Goal: Task Accomplishment & Management: Manage account settings

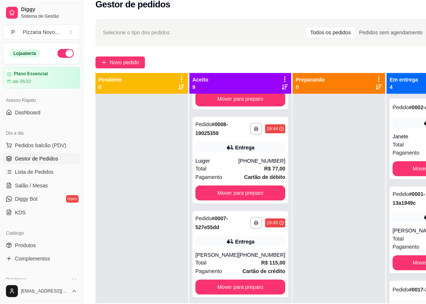
scroll to position [245, 0]
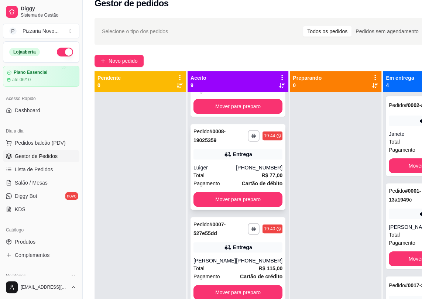
click at [243, 186] on strong "Cartão de débito" at bounding box center [262, 183] width 41 height 6
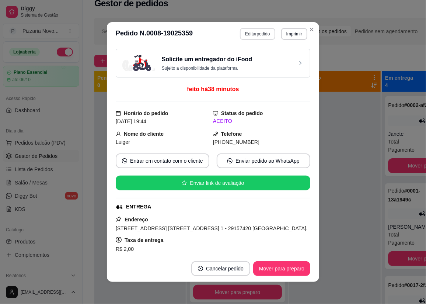
click at [255, 34] on button "Editar pedido" at bounding box center [257, 34] width 35 height 12
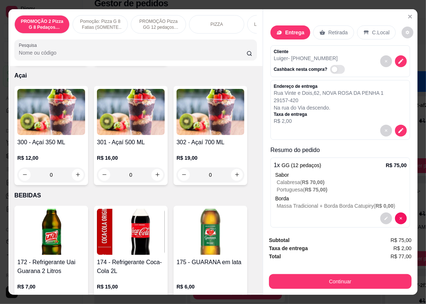
scroll to position [2960, 0]
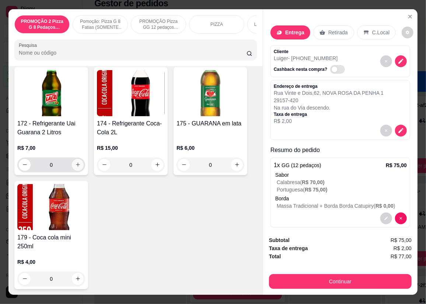
click at [75, 162] on icon "increase-product-quantity" at bounding box center [78, 165] width 6 height 6
type input "1"
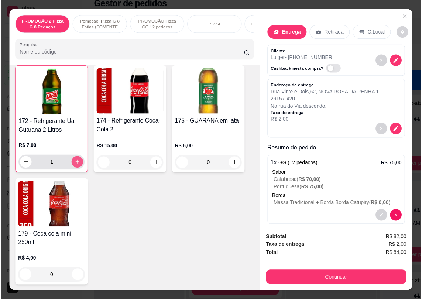
scroll to position [2960, 0]
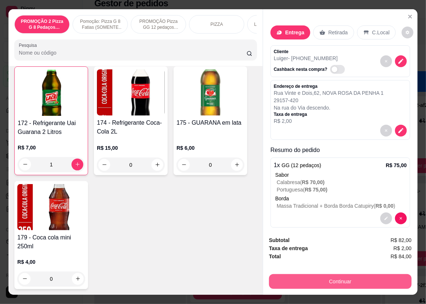
click at [329, 278] on button "Continuar" at bounding box center [340, 281] width 143 height 15
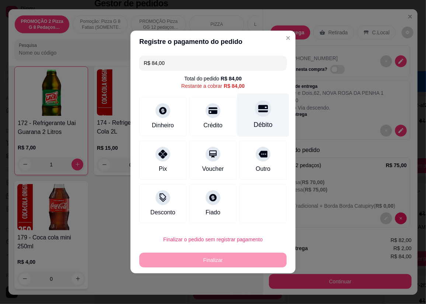
click at [259, 117] on div "Débito" at bounding box center [264, 115] width 52 height 43
type input "R$ 0,00"
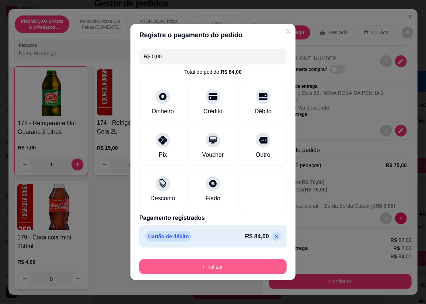
click at [254, 268] on button "Finalizar" at bounding box center [213, 266] width 148 height 15
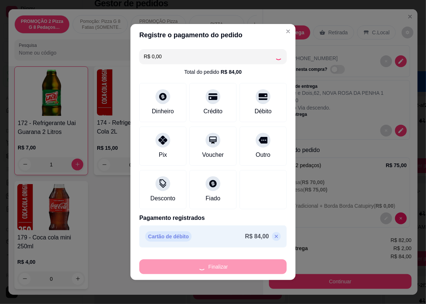
type input "0"
type input "-R$ 84,00"
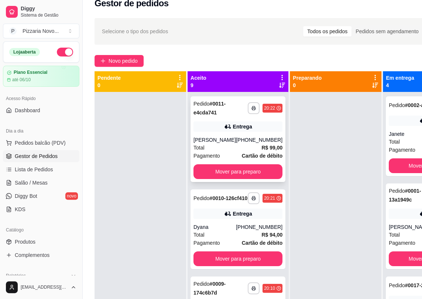
scroll to position [0, 0]
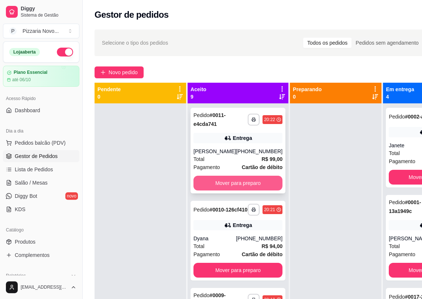
click at [251, 174] on div "**********" at bounding box center [237, 151] width 95 height 86
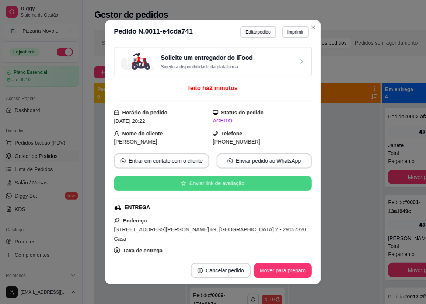
click at [252, 181] on button "Enviar link de avaliação" at bounding box center [213, 183] width 198 height 15
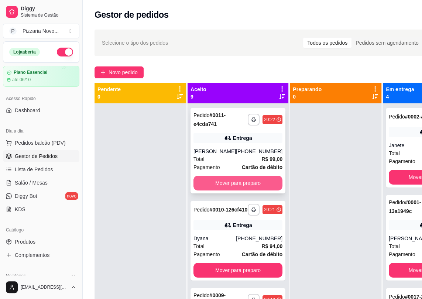
click at [240, 183] on button "Mover para preparo" at bounding box center [237, 183] width 89 height 15
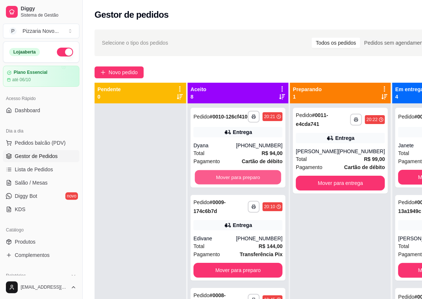
click at [240, 183] on button "Mover para preparo" at bounding box center [238, 177] width 86 height 14
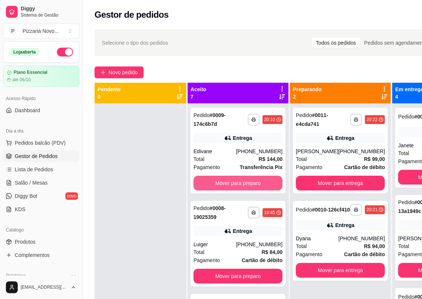
click at [240, 183] on button "Mover para preparo" at bounding box center [237, 183] width 89 height 15
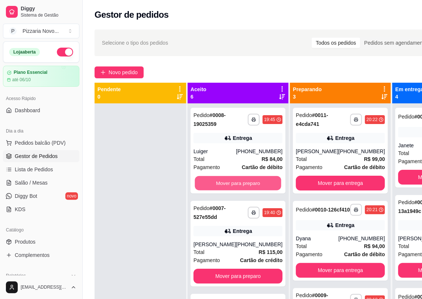
click at [240, 183] on button "Mover para preparo" at bounding box center [238, 183] width 86 height 14
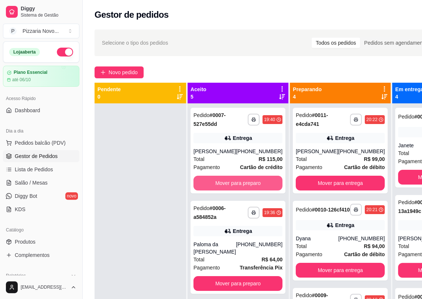
click at [240, 183] on button "Mover para preparo" at bounding box center [237, 183] width 89 height 15
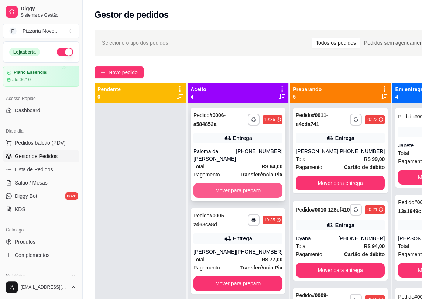
click at [237, 190] on button "Mover para preparo" at bounding box center [237, 190] width 89 height 15
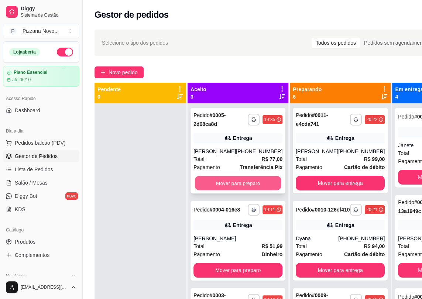
click at [237, 187] on button "Mover para preparo" at bounding box center [238, 183] width 86 height 14
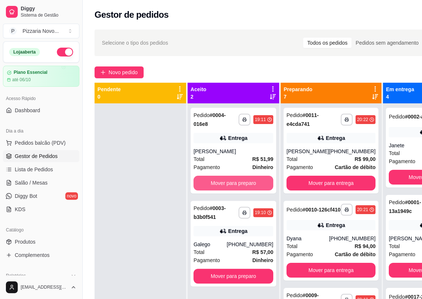
click at [237, 187] on button "Mover para preparo" at bounding box center [233, 183] width 80 height 15
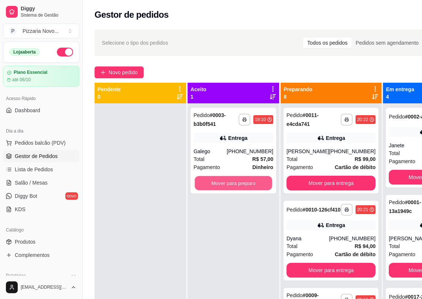
click at [237, 187] on button "Mover para preparo" at bounding box center [232, 183] width 77 height 14
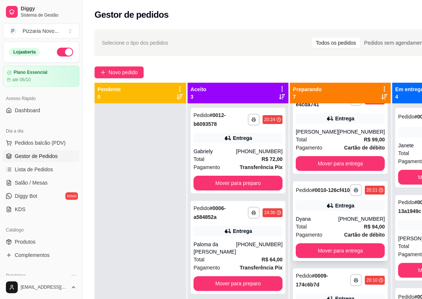
scroll to position [33, 0]
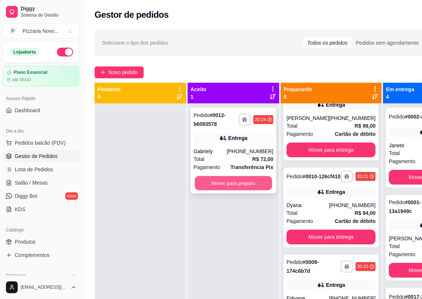
click at [256, 186] on button "Mover para preparo" at bounding box center [232, 183] width 77 height 14
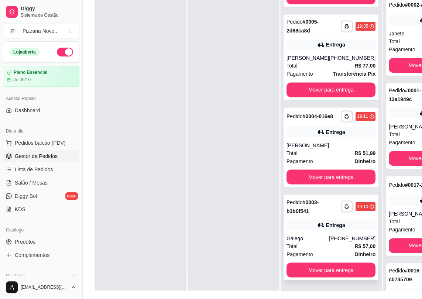
scroll to position [117, 0]
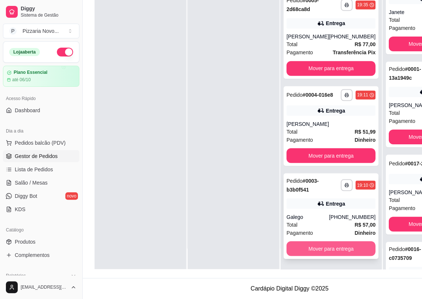
click at [311, 247] on button "Mover para entrega" at bounding box center [330, 248] width 89 height 15
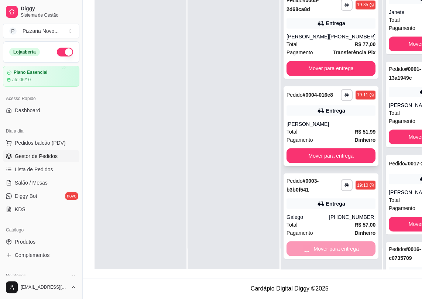
scroll to position [547, 0]
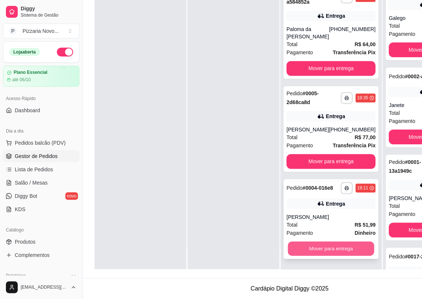
click at [319, 246] on button "Mover para entrega" at bounding box center [331, 248] width 86 height 14
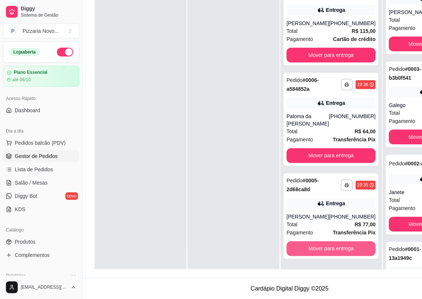
scroll to position [454, 0]
click at [319, 247] on button "Mover para entrega" at bounding box center [330, 248] width 89 height 15
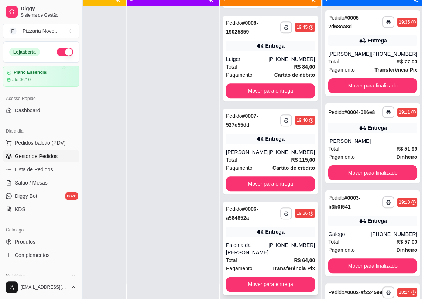
scroll to position [21, 0]
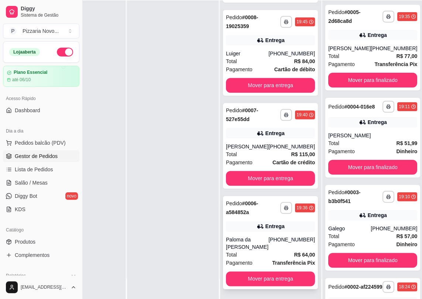
click at [282, 229] on div "Entrega" at bounding box center [270, 226] width 89 height 10
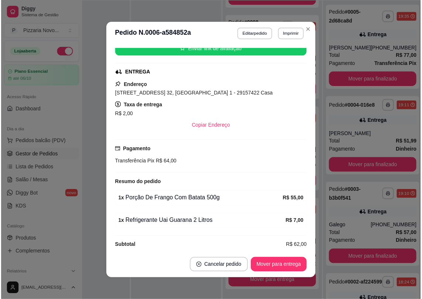
scroll to position [141, 0]
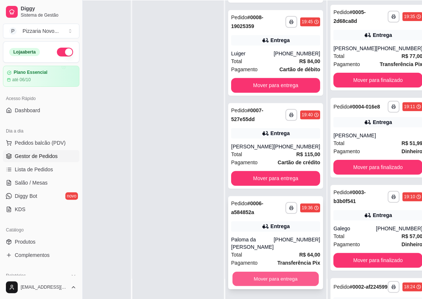
click at [260, 283] on button "Mover para entrega" at bounding box center [275, 278] width 86 height 14
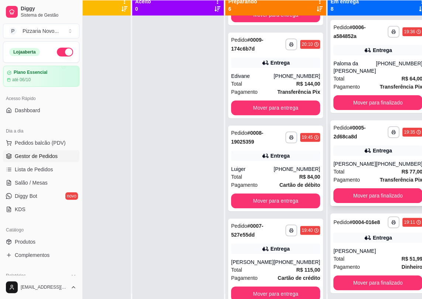
scroll to position [0, 0]
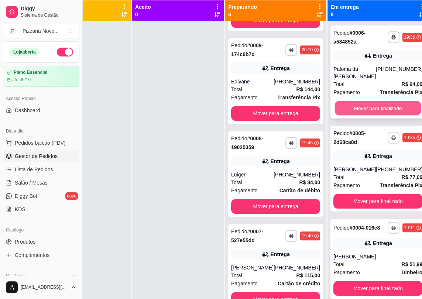
click at [372, 105] on button "Mover para finalizado" at bounding box center [378, 108] width 86 height 14
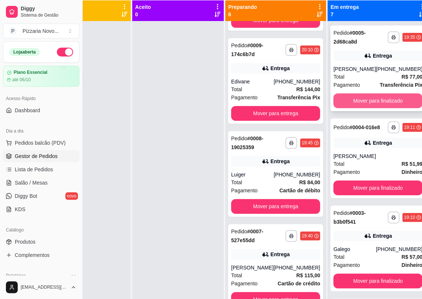
click at [362, 104] on button "Mover para finalizado" at bounding box center [377, 100] width 89 height 15
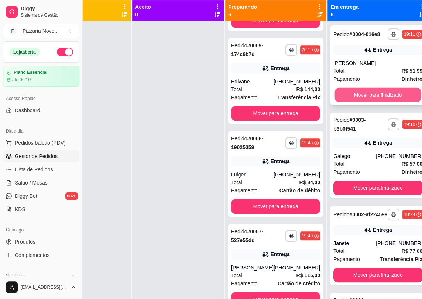
click at [357, 100] on button "Mover para finalizado" at bounding box center [378, 95] width 86 height 14
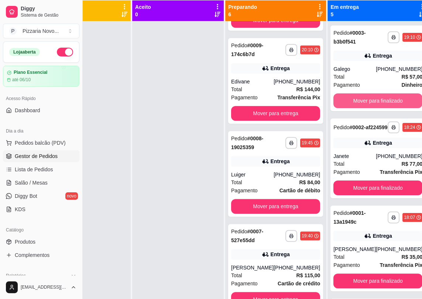
click at [357, 100] on button "Mover para finalizado" at bounding box center [377, 100] width 89 height 15
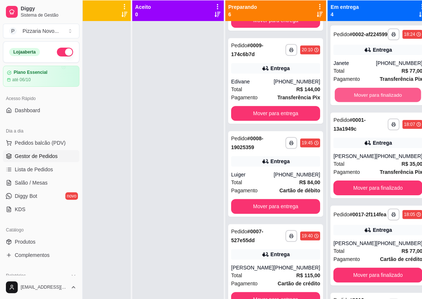
click at [357, 100] on button "Mover para finalizado" at bounding box center [378, 95] width 86 height 14
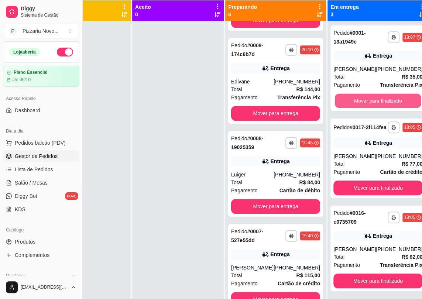
click at [357, 100] on button "Mover para finalizado" at bounding box center [378, 101] width 86 height 14
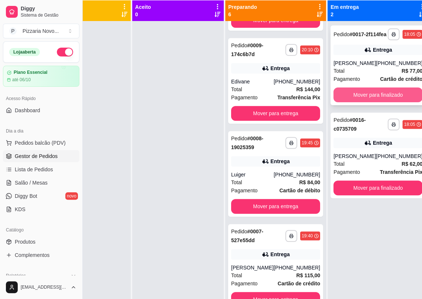
click at [353, 100] on button "Mover para finalizado" at bounding box center [377, 94] width 89 height 15
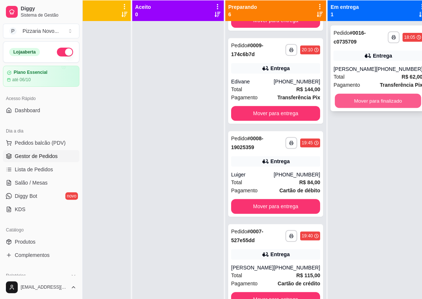
click at [367, 97] on button "Mover para finalizado" at bounding box center [378, 101] width 86 height 14
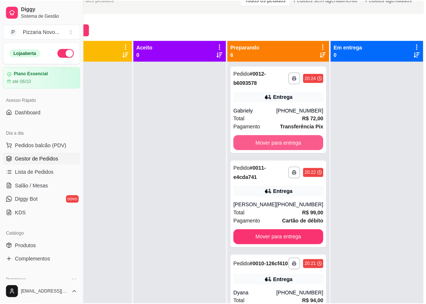
scroll to position [17, 55]
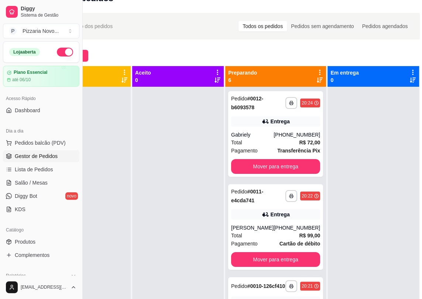
drag, startPoint x: 42, startPoint y: 142, endPoint x: 43, endPoint y: 122, distance: 19.6
click at [42, 143] on span "Pedidos balcão (PDV)" at bounding box center [40, 142] width 51 height 7
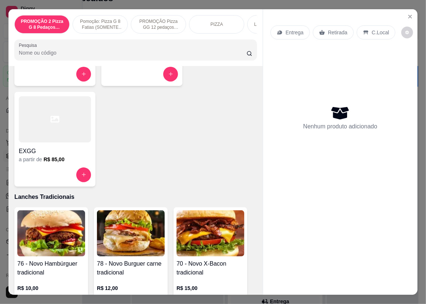
scroll to position [402, 0]
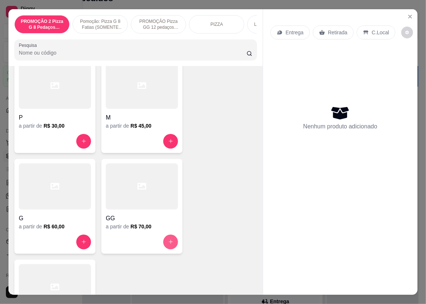
click at [164, 243] on button "increase-product-quantity" at bounding box center [170, 242] width 15 height 15
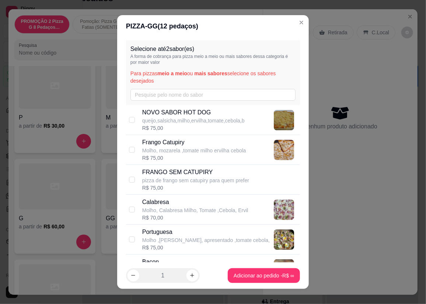
click at [186, 155] on div "R$ 75,00" at bounding box center [194, 157] width 104 height 7
checkbox input "true"
drag, startPoint x: 180, startPoint y: 240, endPoint x: 186, endPoint y: 240, distance: 5.6
click at [180, 240] on p "Molho ,[PERSON_NAME], apresentado ,tomate cebola," at bounding box center [206, 239] width 128 height 7
checkbox input "true"
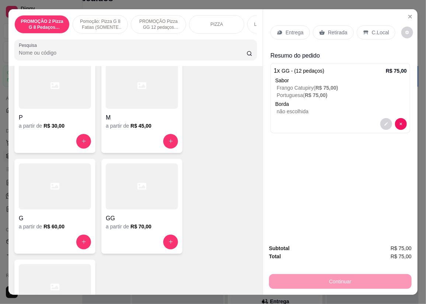
click at [295, 29] on p "Entrega" at bounding box center [295, 32] width 18 height 7
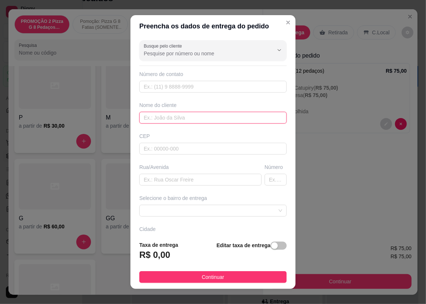
click at [183, 119] on input "text" at bounding box center [213, 118] width 148 height 12
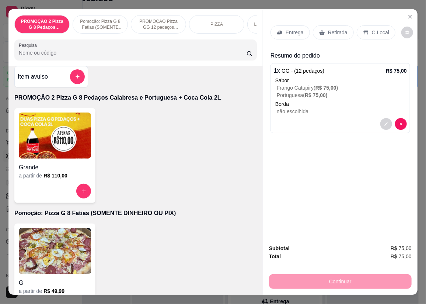
scroll to position [0, 0]
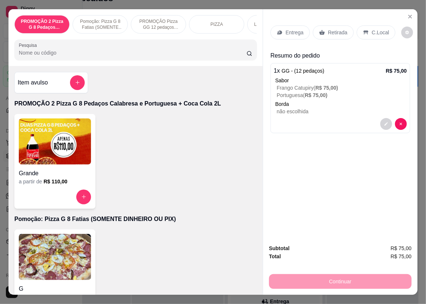
click at [77, 151] on img at bounding box center [55, 141] width 72 height 46
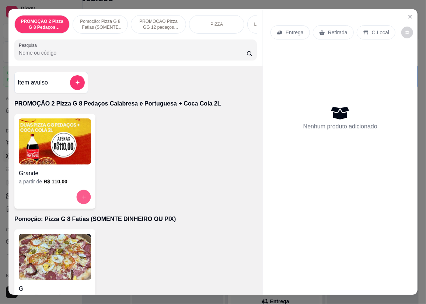
click at [87, 202] on button "increase-product-quantity" at bounding box center [84, 197] width 14 height 14
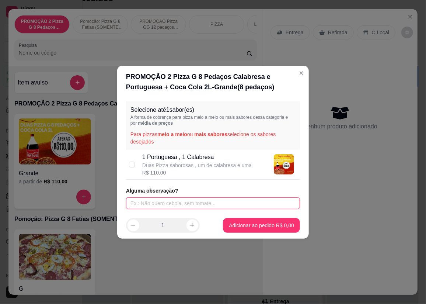
click at [162, 203] on input "text" at bounding box center [213, 203] width 174 height 12
click at [134, 167] on label at bounding box center [132, 164] width 6 height 8
click at [134, 167] on input "checkbox" at bounding box center [132, 165] width 6 height 6
click at [153, 204] on input "text" at bounding box center [213, 203] width 174 height 12
click at [130, 164] on input "checkbox" at bounding box center [132, 165] width 6 height 6
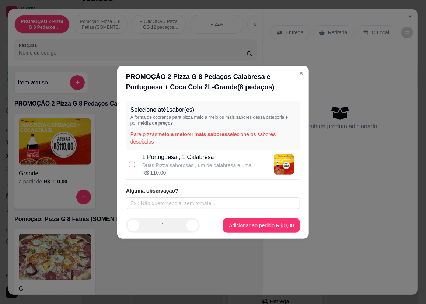
checkbox input "true"
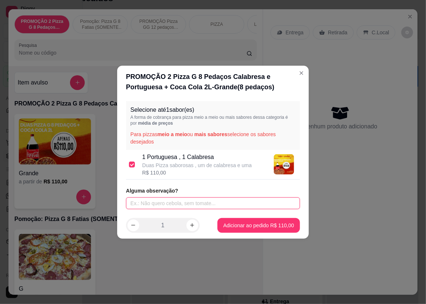
click at [144, 205] on input "text" at bounding box center [213, 203] width 174 height 12
type input "metade frango e metade calabresa e a outra t9oda portuguesa"
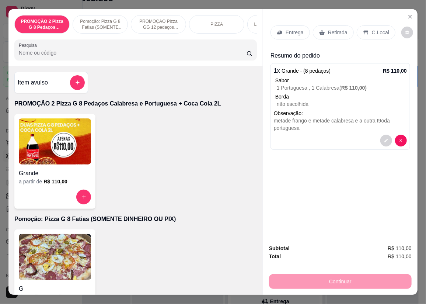
click at [278, 30] on icon at bounding box center [279, 32] width 5 height 4
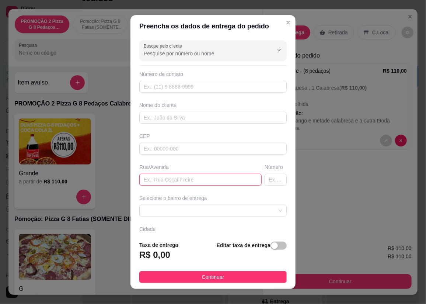
click at [182, 175] on input "text" at bounding box center [200, 180] width 122 height 12
type input "rua 128"
click at [266, 181] on input "text" at bounding box center [276, 180] width 22 height 12
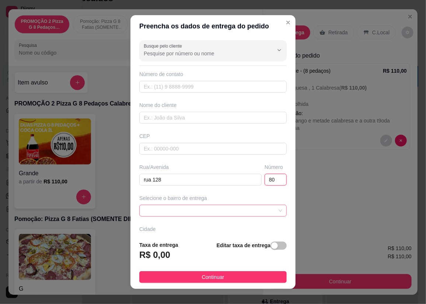
click at [230, 213] on span at bounding box center [213, 210] width 139 height 11
type input "80"
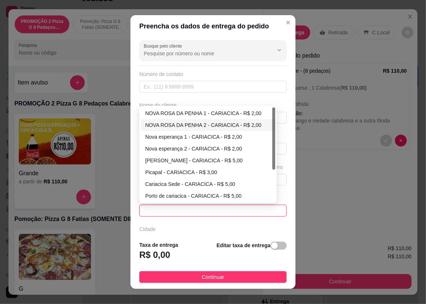
click at [186, 127] on div "NOVA ROSA DA PENHA 2 - CARIACICA - R$ 2,00" at bounding box center [208, 125] width 126 height 8
type input "CARIACICA"
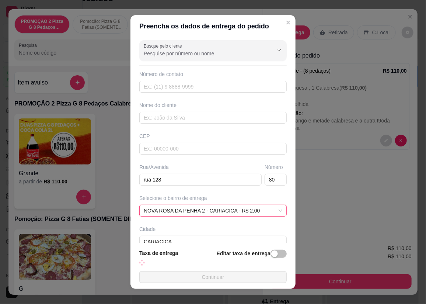
scroll to position [42, 0]
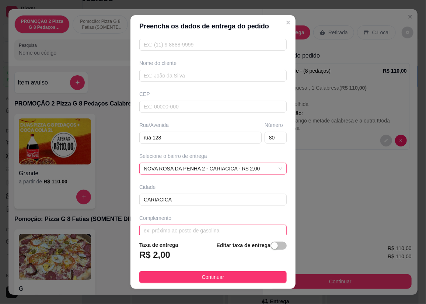
click at [165, 227] on input "text" at bounding box center [213, 231] width 148 height 12
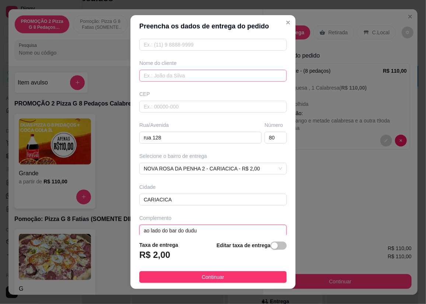
type input "ao lado do bar do dudu"
click at [178, 76] on input "text" at bounding box center [213, 76] width 148 height 12
type input "[PERSON_NAME]"
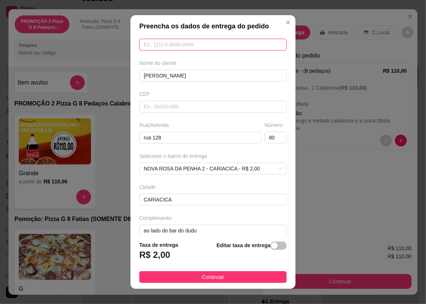
click at [201, 46] on input "text" at bounding box center [213, 45] width 148 height 12
type input "[PHONE_NUMBER]"
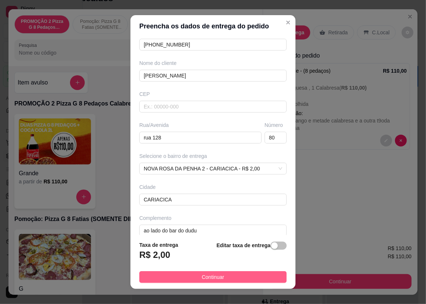
click at [202, 275] on span "Continuar" at bounding box center [213, 277] width 22 height 8
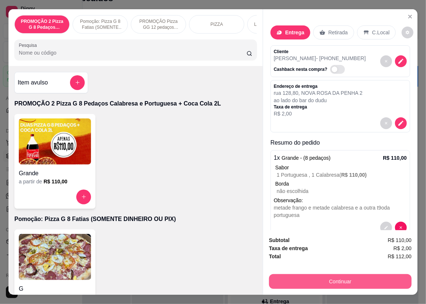
click at [337, 278] on button "Continuar" at bounding box center [340, 281] width 143 height 15
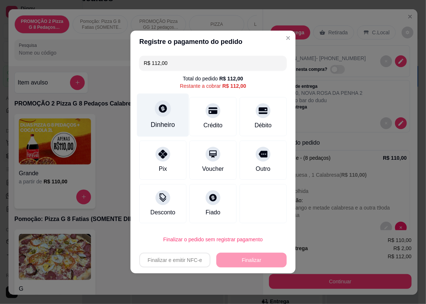
click at [162, 123] on div "Dinheiro" at bounding box center [163, 125] width 24 height 10
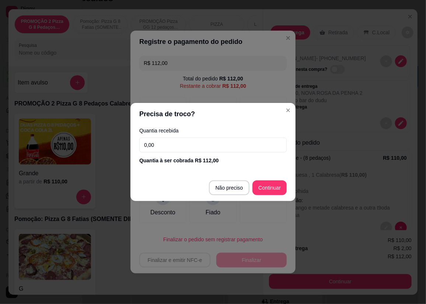
click at [168, 142] on input "0,00" at bounding box center [213, 145] width 148 height 15
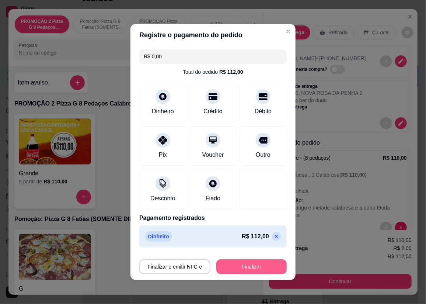
click at [250, 267] on button "Finalizar" at bounding box center [252, 266] width 70 height 15
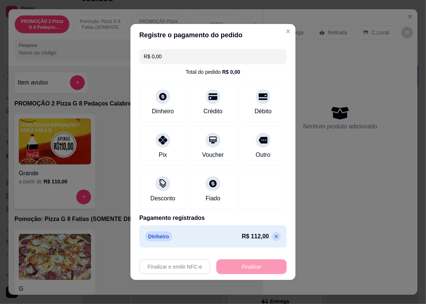
type input "-R$ 112,00"
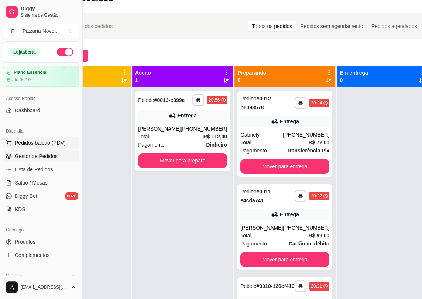
click at [52, 140] on span "Pedidos balcão (PDV)" at bounding box center [40, 142] width 51 height 7
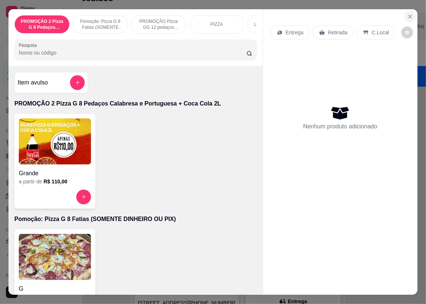
click at [409, 15] on icon "Close" at bounding box center [410, 16] width 3 height 3
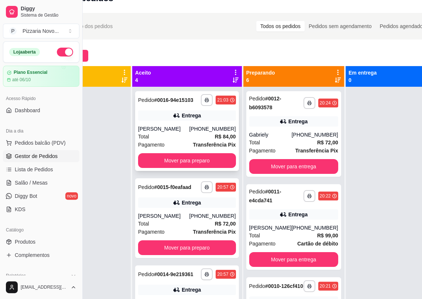
click at [172, 129] on div "**********" at bounding box center [187, 131] width 104 height 80
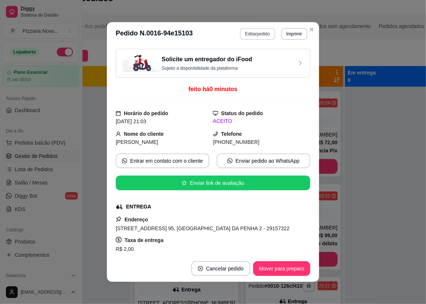
click at [255, 33] on button "Editar pedido" at bounding box center [257, 34] width 35 height 12
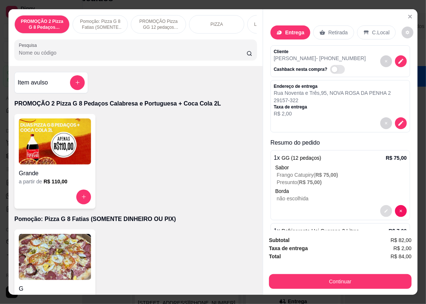
click at [381, 211] on button "decrease-product-quantity" at bounding box center [387, 211] width 12 height 12
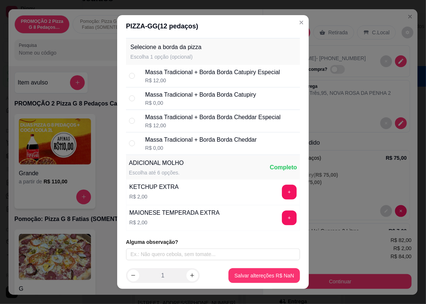
scroll to position [8, 0]
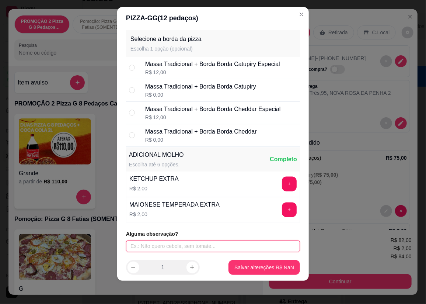
click at [184, 244] on input "text" at bounding box center [213, 246] width 174 height 12
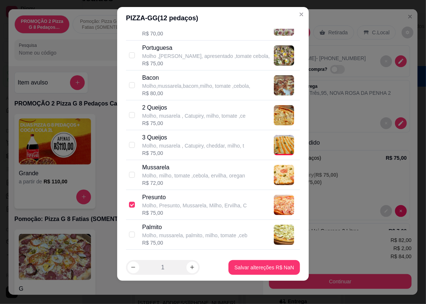
scroll to position [0, 0]
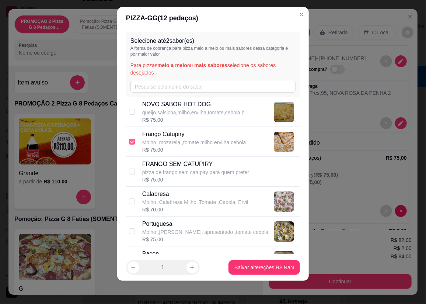
type input "capricha vim pelo keidim"
click at [130, 139] on input "checkbox" at bounding box center [132, 142] width 6 height 6
checkbox input "true"
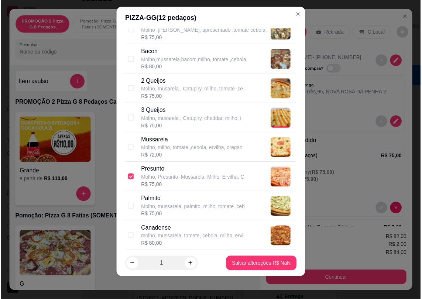
scroll to position [335, 0]
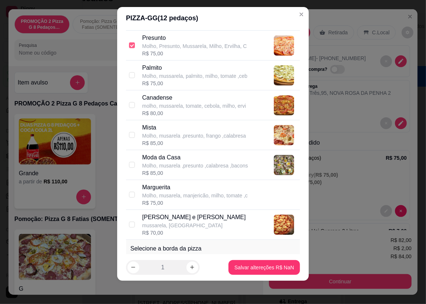
click at [132, 43] on input "checkbox" at bounding box center [132, 45] width 6 height 6
checkbox input "true"
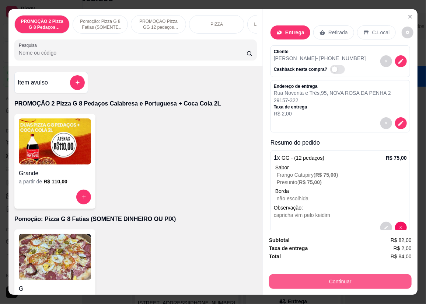
click at [310, 279] on button "Continuar" at bounding box center [340, 281] width 143 height 15
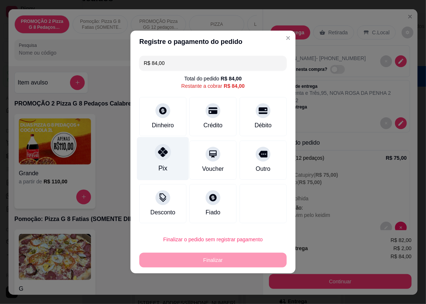
click at [163, 153] on icon at bounding box center [163, 152] width 10 height 10
type input "R$ 0,00"
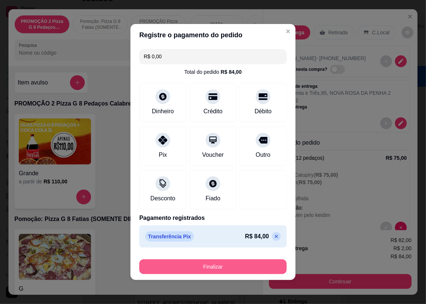
click at [245, 265] on button "Finalizar" at bounding box center [213, 266] width 148 height 15
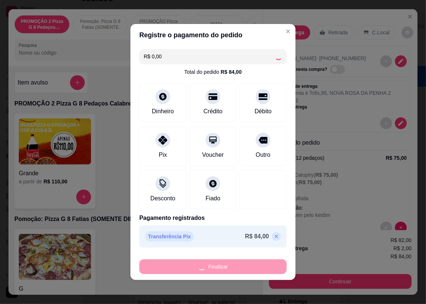
type input "0"
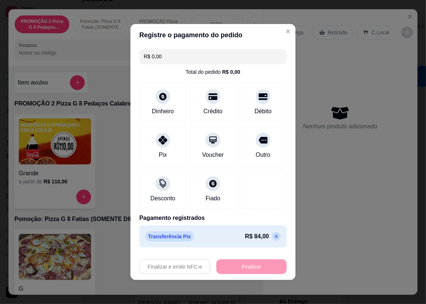
type input "-R$ 84,00"
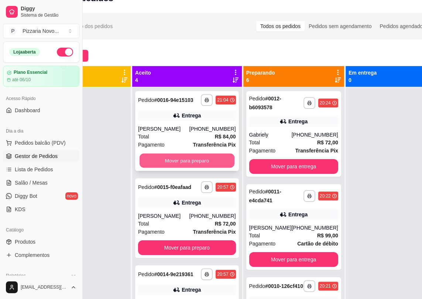
click at [174, 168] on button "Mover para preparo" at bounding box center [186, 160] width 95 height 14
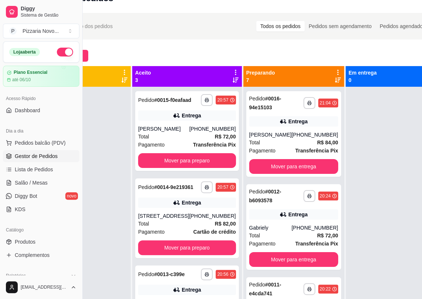
click at [174, 177] on div "**********" at bounding box center [187, 236] width 110 height 299
click at [208, 167] on button "Mover para preparo" at bounding box center [187, 160] width 98 height 15
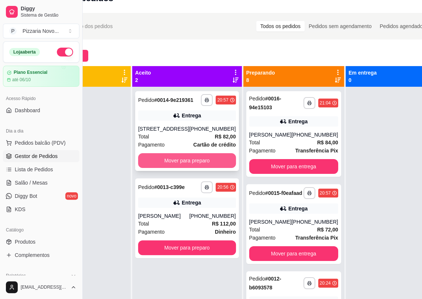
click at [200, 168] on button "Mover para preparo" at bounding box center [187, 160] width 98 height 15
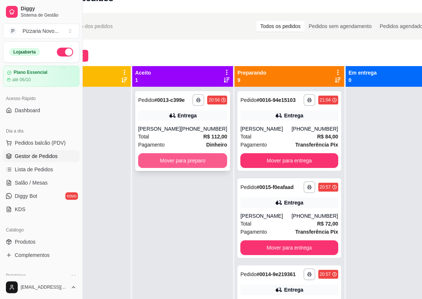
click at [195, 167] on button "Mover para preparo" at bounding box center [182, 160] width 89 height 15
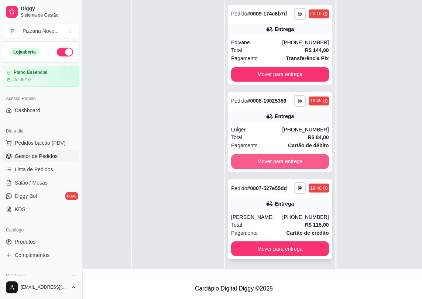
scroll to position [117, 55]
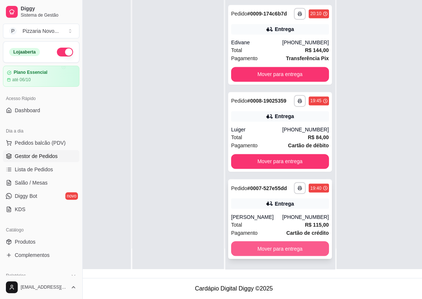
click at [284, 246] on button "Mover para entrega" at bounding box center [280, 248] width 98 height 15
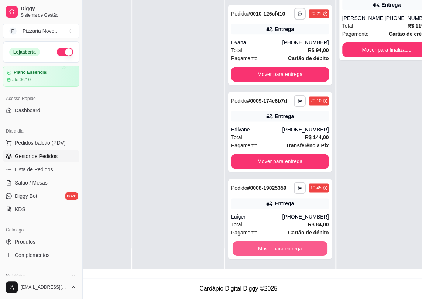
click at [284, 246] on button "Mover para entrega" at bounding box center [279, 248] width 95 height 14
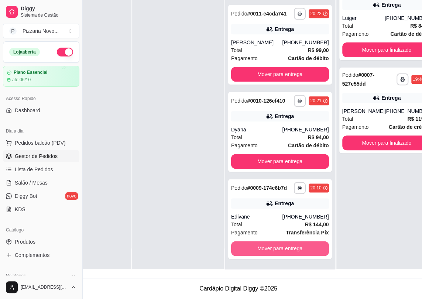
scroll to position [461, 0]
click at [284, 246] on button "Mover para entrega" at bounding box center [279, 248] width 95 height 14
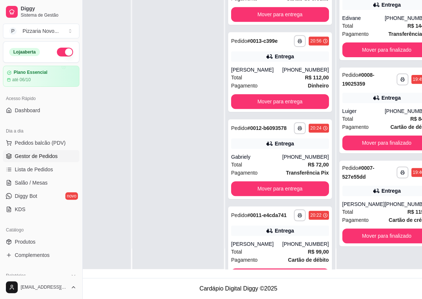
scroll to position [201, 0]
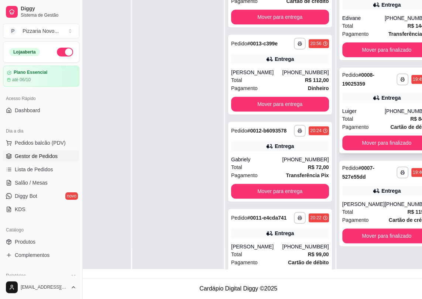
click at [345, 107] on div "Luiger" at bounding box center [363, 110] width 42 height 7
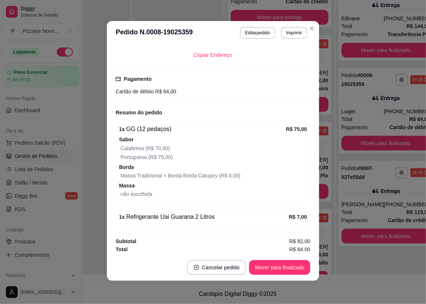
scroll to position [209, 0]
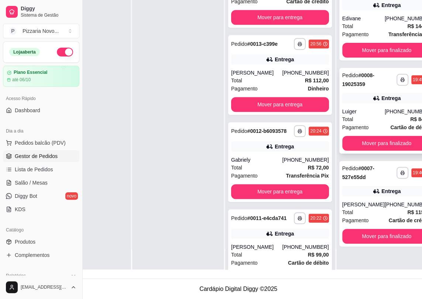
click at [339, 105] on div "**********" at bounding box center [386, 111] width 95 height 86
click at [349, 112] on div "Luiger" at bounding box center [363, 111] width 42 height 7
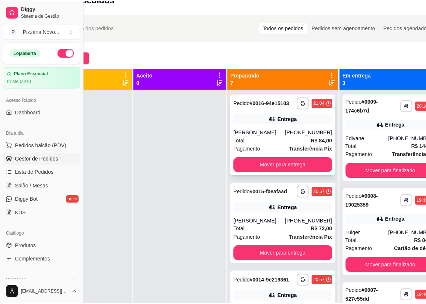
scroll to position [0, 55]
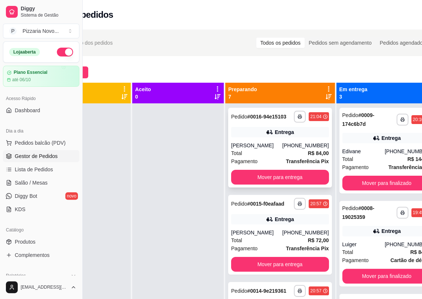
click at [243, 149] on div "[PERSON_NAME]" at bounding box center [256, 145] width 51 height 7
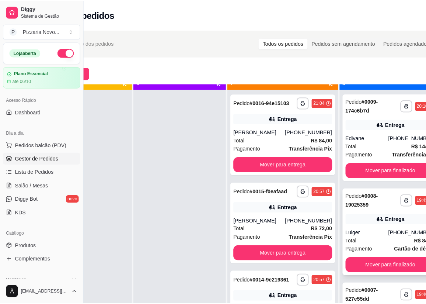
scroll to position [21, 0]
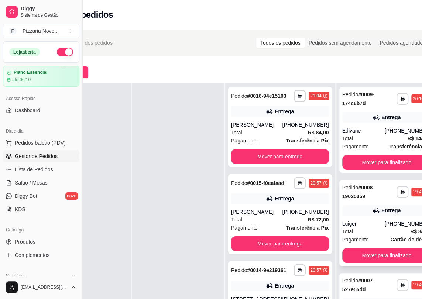
click at [342, 200] on div "Pedido # 0008-19025359" at bounding box center [369, 192] width 54 height 18
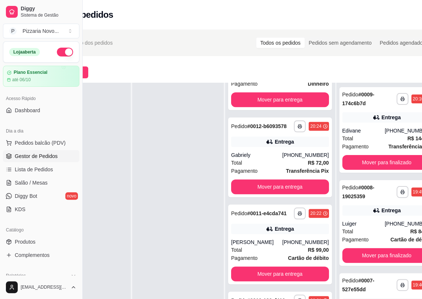
scroll to position [117, 55]
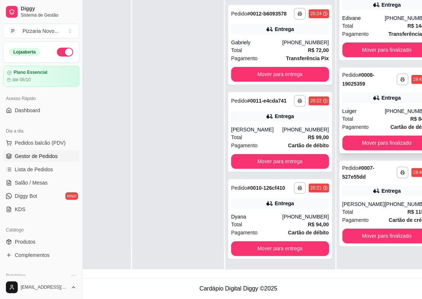
click at [362, 115] on div "Total R$ 84,00" at bounding box center [386, 119] width 89 height 8
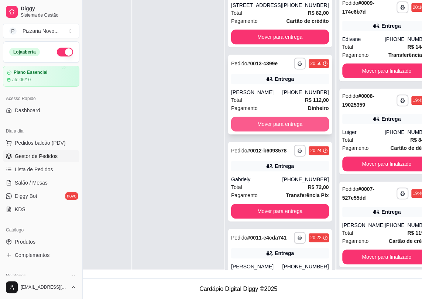
scroll to position [0, 0]
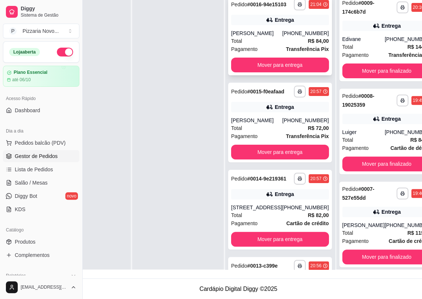
drag, startPoint x: 266, startPoint y: 27, endPoint x: 270, endPoint y: 22, distance: 6.0
click at [274, 22] on div "Entrega" at bounding box center [283, 19] width 19 height 7
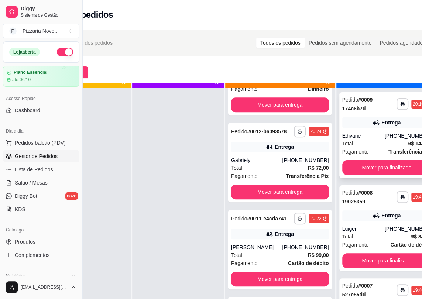
scroll to position [21, 0]
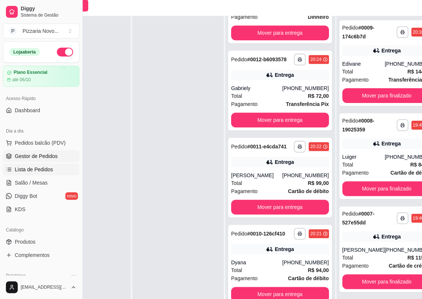
click at [52, 173] on link "Lista de Pedidos" at bounding box center [41, 169] width 76 height 12
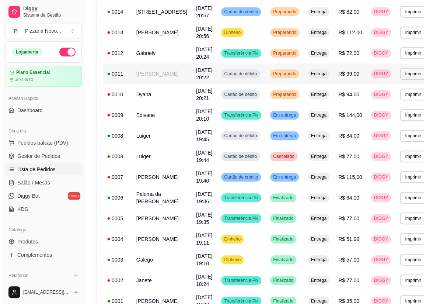
scroll to position [167, 0]
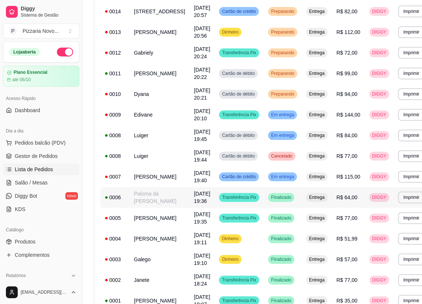
click at [141, 208] on td "Paloma da [PERSON_NAME]" at bounding box center [159, 197] width 60 height 21
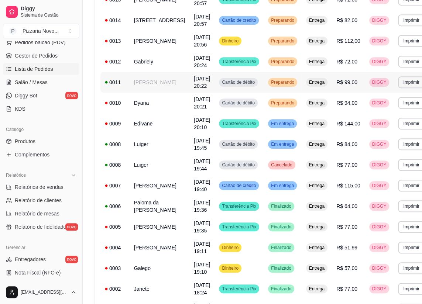
scroll to position [185, 0]
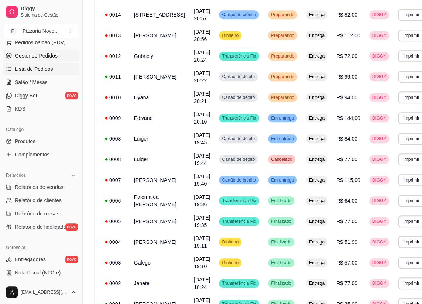
click at [46, 51] on link "Gestor de Pedidos" at bounding box center [41, 56] width 76 height 12
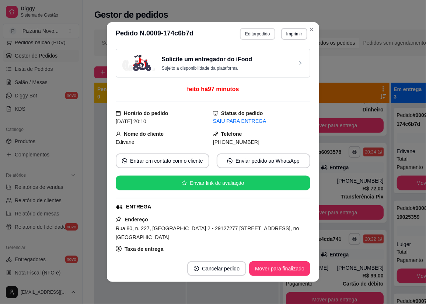
click at [260, 35] on button "Editar pedido" at bounding box center [257, 34] width 35 height 12
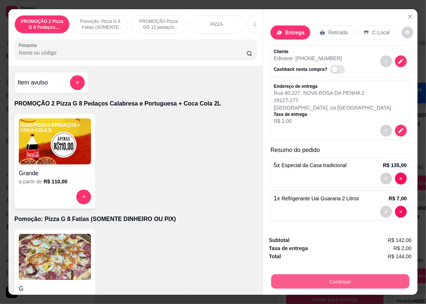
click at [276, 274] on button "Continuar" at bounding box center [340, 281] width 138 height 14
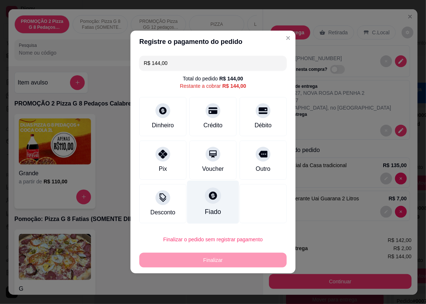
click at [211, 199] on icon at bounding box center [213, 195] width 8 height 8
type input "R$ 0,00"
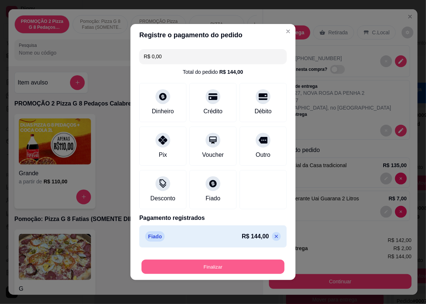
click at [232, 268] on button "Finalizar" at bounding box center [213, 267] width 143 height 14
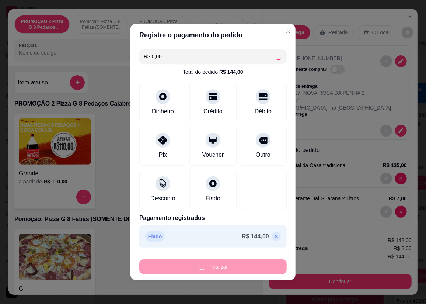
type input "0"
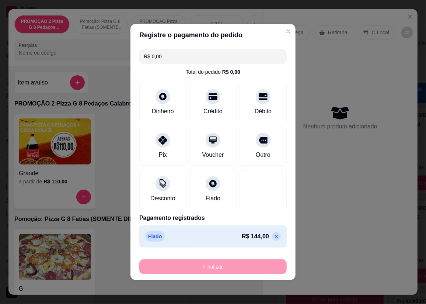
type input "-R$ 144,00"
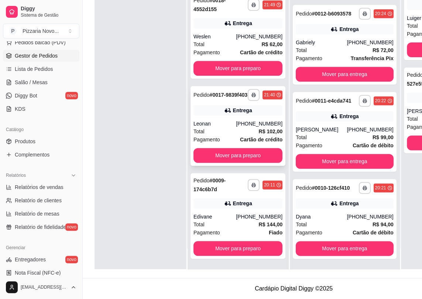
scroll to position [117, 0]
click at [33, 70] on span "Lista de Pedidos" at bounding box center [34, 68] width 38 height 7
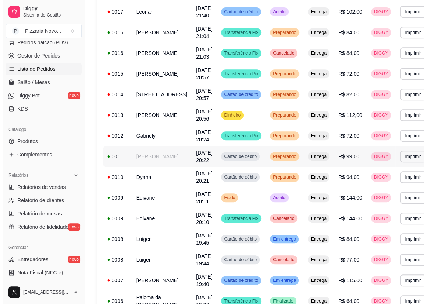
scroll to position [201, 0]
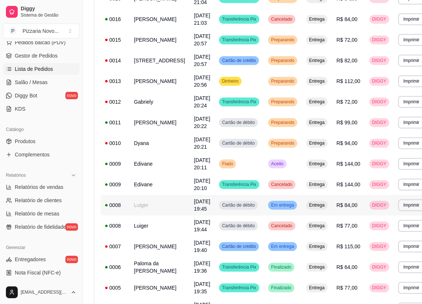
click at [140, 215] on td "Luiger" at bounding box center [159, 205] width 60 height 21
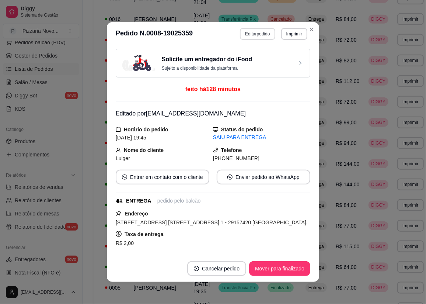
click at [255, 32] on button "Editar pedido" at bounding box center [257, 34] width 35 height 12
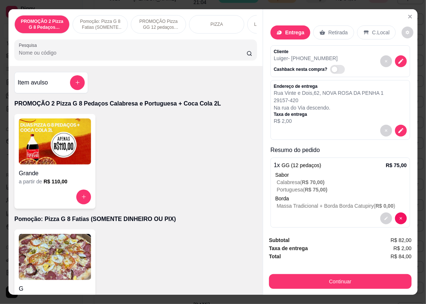
scroll to position [41, 0]
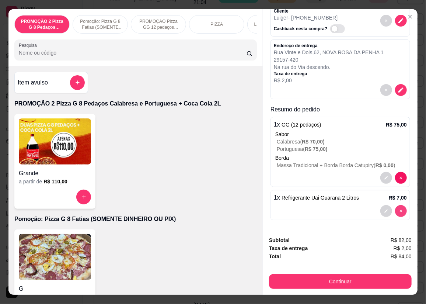
type input "0"
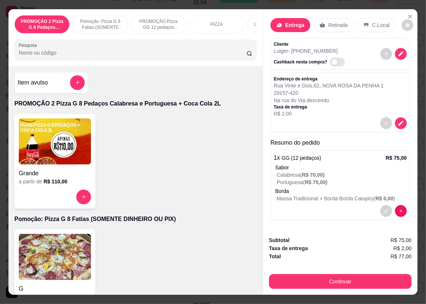
scroll to position [7, 0]
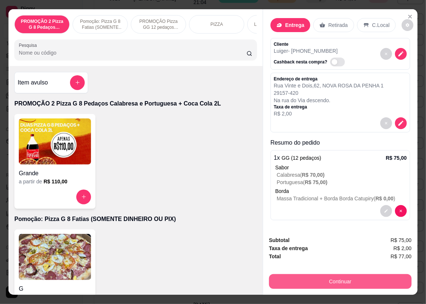
click at [357, 277] on button "Continuar" at bounding box center [340, 281] width 143 height 15
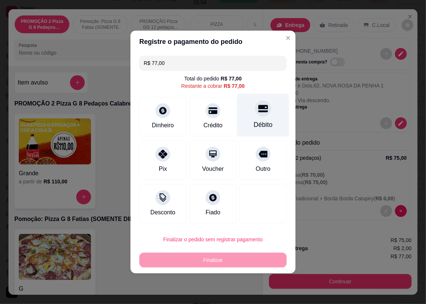
click at [265, 109] on div at bounding box center [263, 108] width 16 height 16
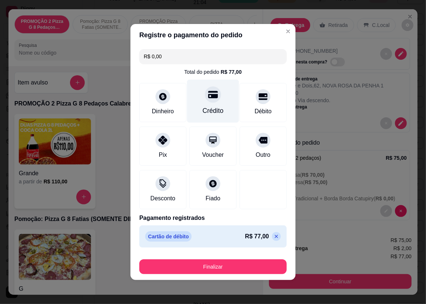
click at [220, 112] on div "Crédito" at bounding box center [213, 111] width 21 height 10
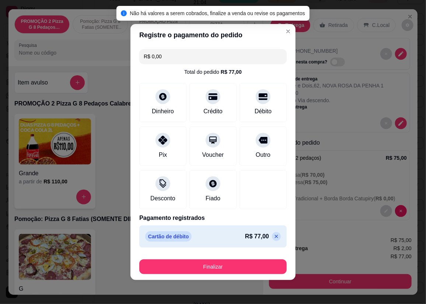
click at [274, 237] on icon at bounding box center [277, 236] width 6 height 6
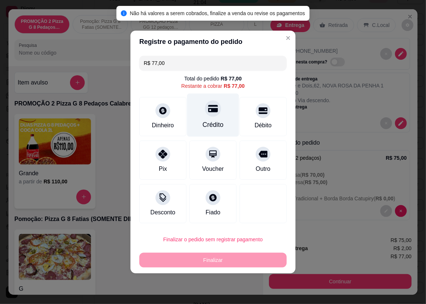
click at [200, 99] on div "Crédito" at bounding box center [213, 115] width 52 height 43
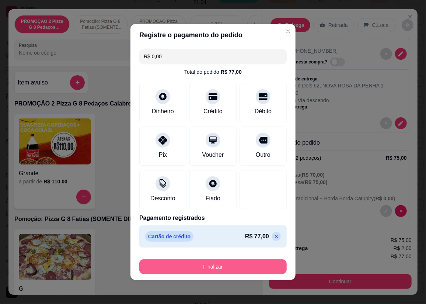
click at [218, 260] on button "Finalizar" at bounding box center [213, 266] width 148 height 15
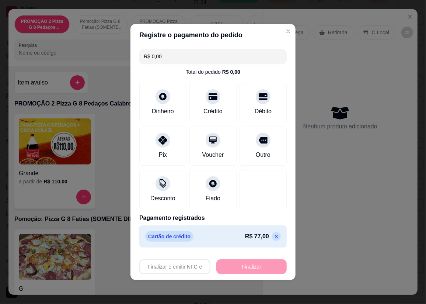
type input "-R$ 77,00"
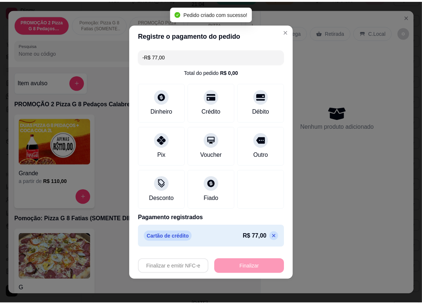
scroll to position [0, 0]
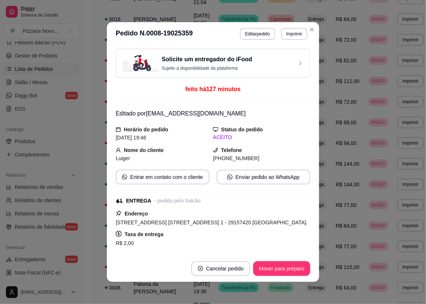
click at [312, 186] on div "Solicite um entregador do iFood Sujeito a disponibilidade da plataforma feito h…" at bounding box center [213, 151] width 212 height 210
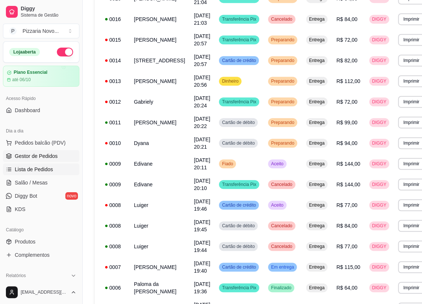
click at [52, 155] on span "Gestor de Pedidos" at bounding box center [36, 155] width 43 height 7
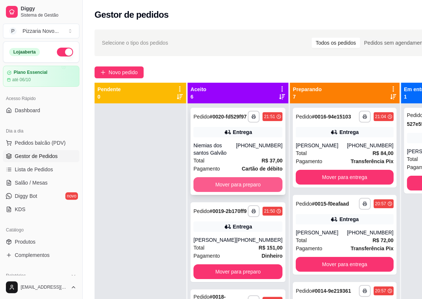
click at [224, 188] on button "Mover para preparo" at bounding box center [237, 184] width 89 height 15
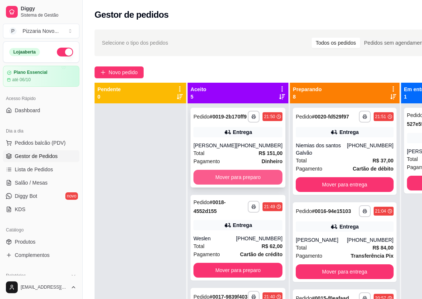
click at [211, 184] on button "Mover para preparo" at bounding box center [237, 177] width 89 height 15
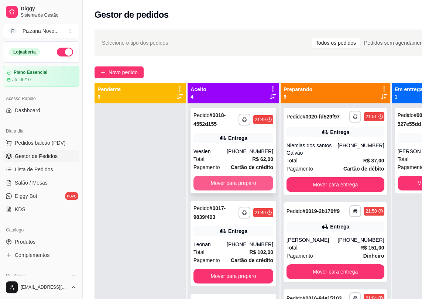
click at [217, 185] on button "Mover para preparo" at bounding box center [233, 183] width 80 height 15
click at [217, 184] on button "Mover para preparo" at bounding box center [232, 183] width 77 height 14
click at [217, 184] on button "Mover para preparo" at bounding box center [233, 183] width 80 height 15
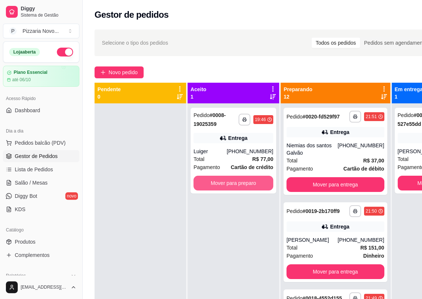
click at [217, 184] on button "Mover para preparo" at bounding box center [233, 183] width 80 height 15
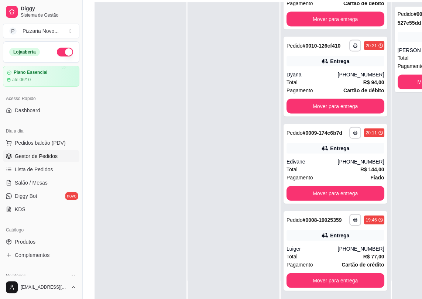
scroll to position [117, 0]
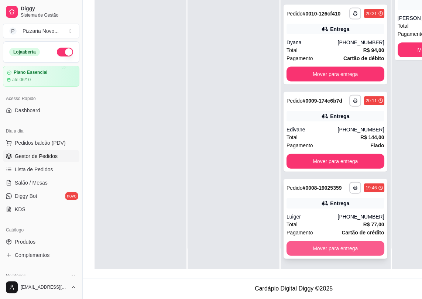
click at [322, 243] on button "Mover para entrega" at bounding box center [335, 248] width 98 height 15
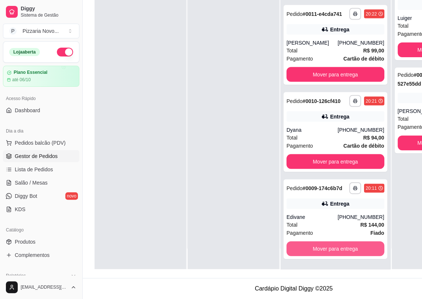
click at [322, 243] on button "Mover para entrega" at bounding box center [335, 248] width 98 height 15
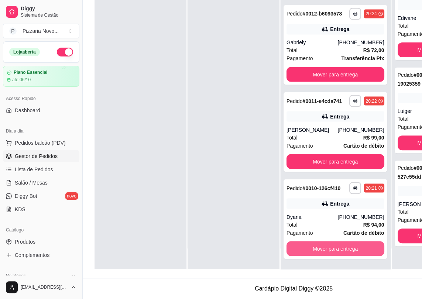
scroll to position [748, 0]
click at [322, 243] on button "Mover para entrega" at bounding box center [335, 248] width 95 height 14
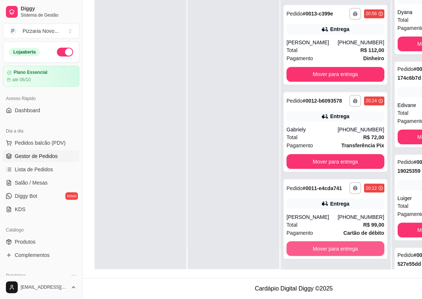
click at [322, 243] on button "Mover para entrega" at bounding box center [335, 248] width 98 height 15
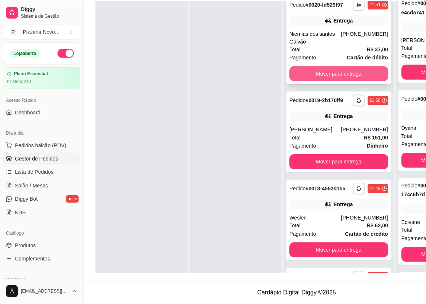
scroll to position [0, 0]
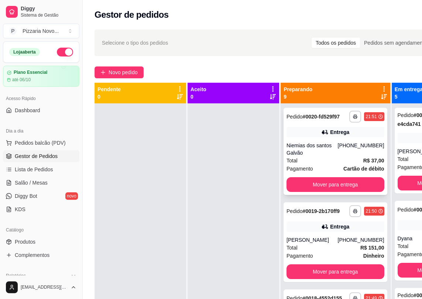
click at [322, 165] on div "Total R$ 37,00" at bounding box center [335, 160] width 98 height 8
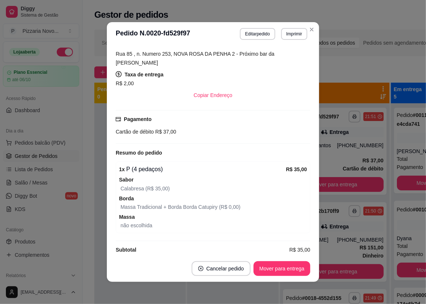
scroll to position [1, 0]
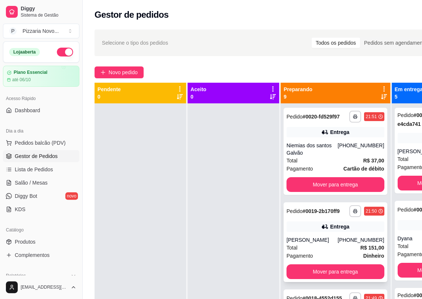
click at [306, 252] on div "Total R$ 151,00" at bounding box center [335, 247] width 98 height 8
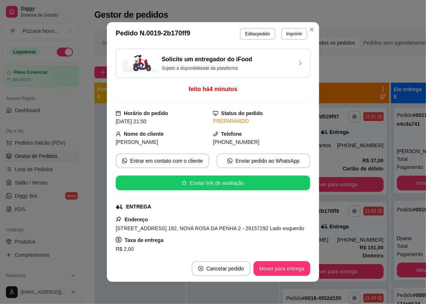
scroll to position [167, 0]
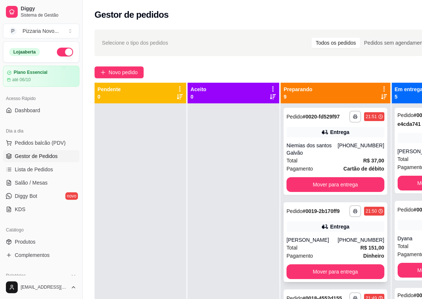
click at [330, 230] on div "Entrega" at bounding box center [339, 226] width 19 height 7
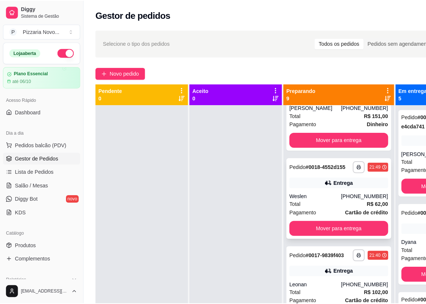
scroll to position [134, 0]
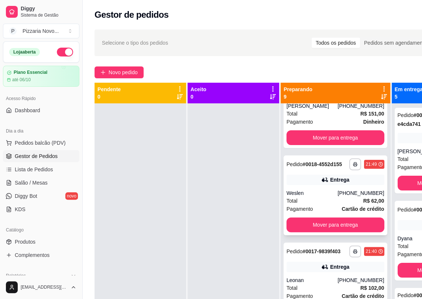
click at [341, 213] on span "Cartão de crédito" at bounding box center [362, 209] width 42 height 8
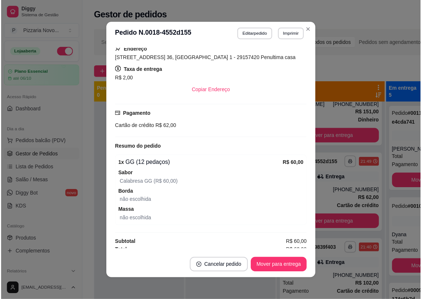
scroll to position [174, 0]
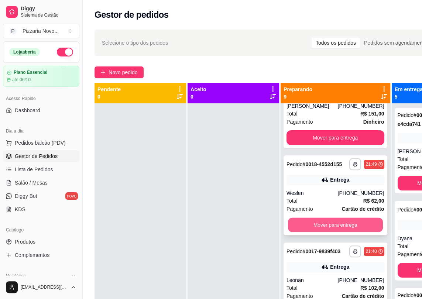
click at [347, 232] on button "Mover para entrega" at bounding box center [335, 225] width 95 height 14
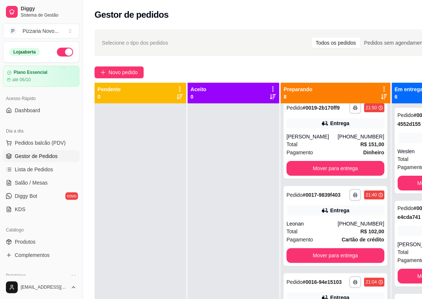
scroll to position [67, 0]
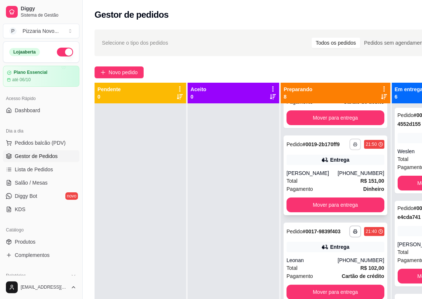
click at [353, 146] on icon "button" at bounding box center [355, 144] width 4 height 4
click at [306, 179] on button "IMPRESSORA" at bounding box center [313, 178] width 52 height 11
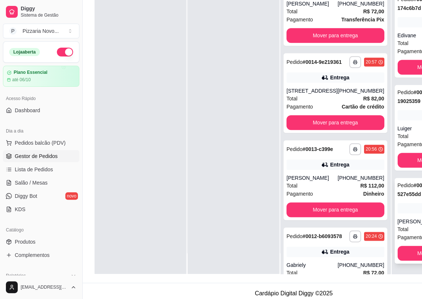
scroll to position [117, 0]
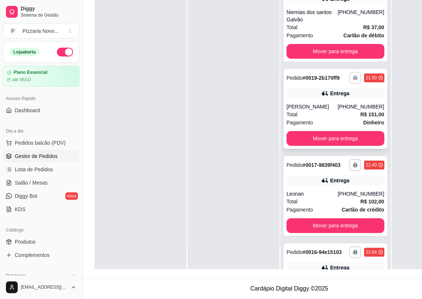
click at [353, 80] on icon "button" at bounding box center [355, 78] width 4 height 4
click at [328, 107] on button "IMPRESSORA" at bounding box center [312, 113] width 53 height 12
click at [330, 186] on div "Entrega" at bounding box center [335, 180] width 98 height 10
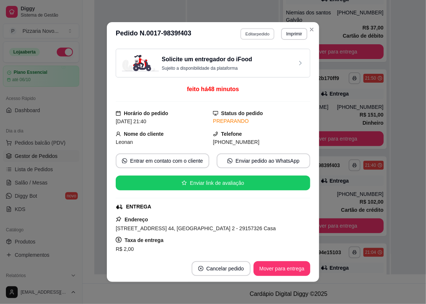
click at [258, 32] on button "Editar pedido" at bounding box center [258, 33] width 34 height 11
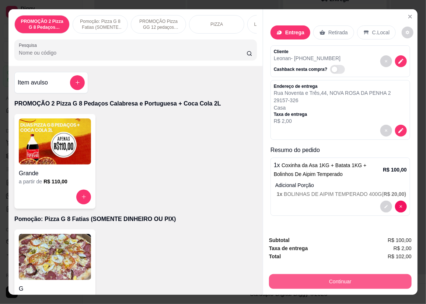
click at [335, 281] on button "Continuar" at bounding box center [340, 281] width 143 height 15
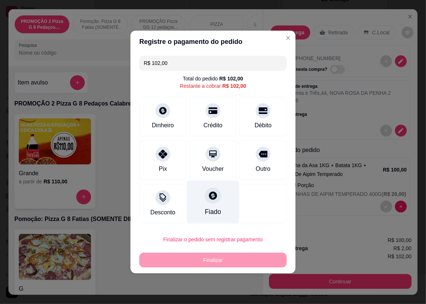
click at [207, 205] on div "Fiado" at bounding box center [213, 202] width 52 height 43
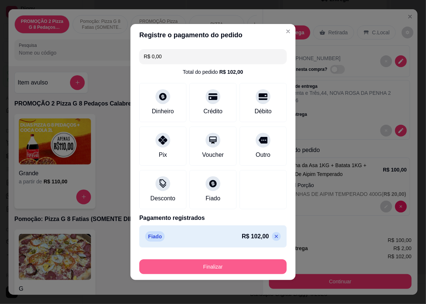
click at [232, 267] on button "Finalizar" at bounding box center [213, 266] width 148 height 15
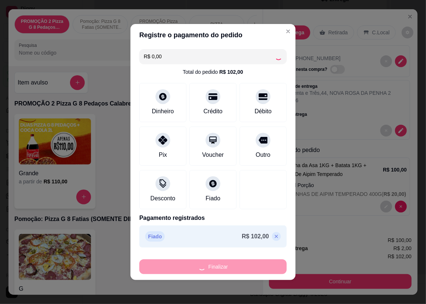
type input "-R$ 102,00"
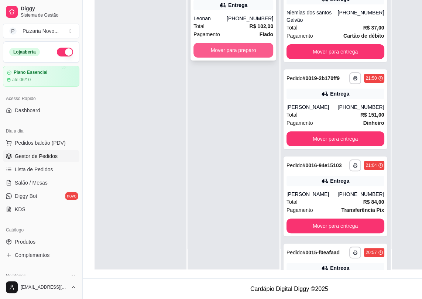
click at [248, 49] on button "Mover para preparo" at bounding box center [233, 50] width 80 height 15
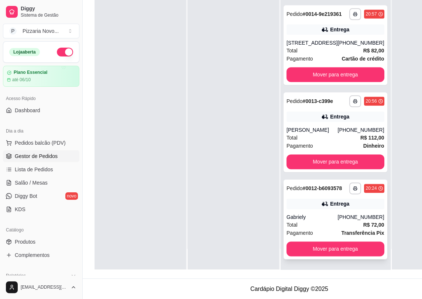
scroll to position [117, 0]
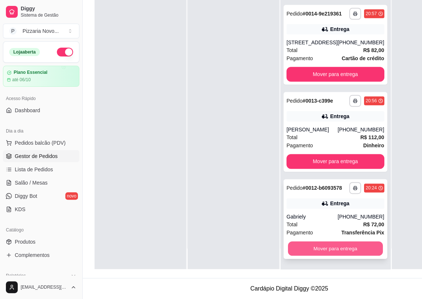
click at [352, 249] on button "Mover para entrega" at bounding box center [335, 248] width 95 height 14
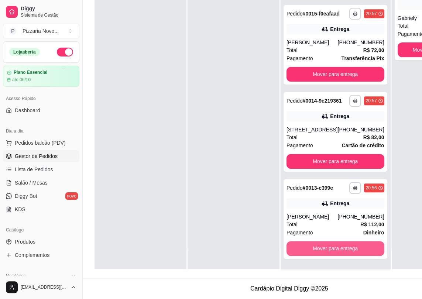
click at [352, 247] on button "Mover para entrega" at bounding box center [335, 248] width 98 height 15
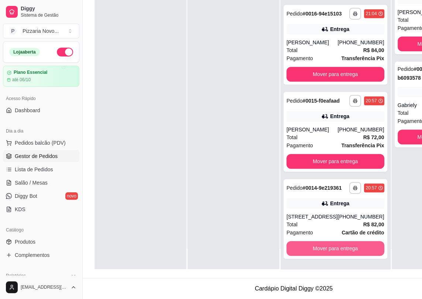
click at [352, 247] on button "Mover para entrega" at bounding box center [335, 248] width 98 height 15
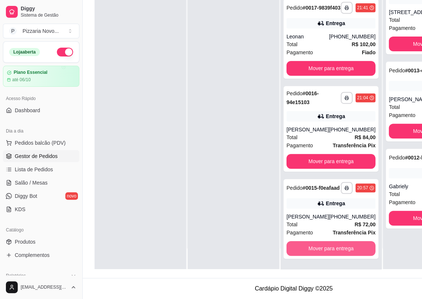
scroll to position [183, 0]
click at [312, 247] on button "Mover para entrega" at bounding box center [331, 248] width 86 height 14
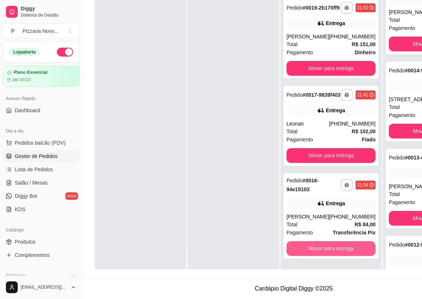
scroll to position [90, 0]
click at [312, 247] on button "Mover para entrega" at bounding box center [331, 248] width 86 height 14
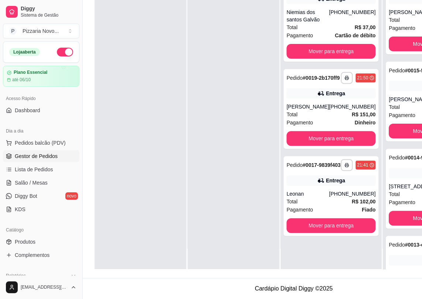
scroll to position [0, 0]
click at [312, 236] on div "**********" at bounding box center [330, 196] width 95 height 80
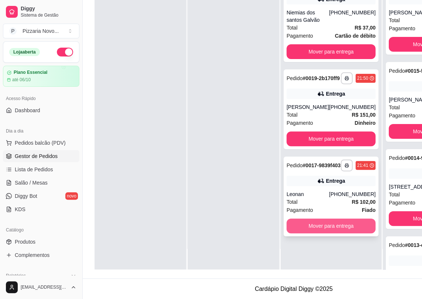
click at [332, 233] on button "Mover para entrega" at bounding box center [330, 225] width 89 height 15
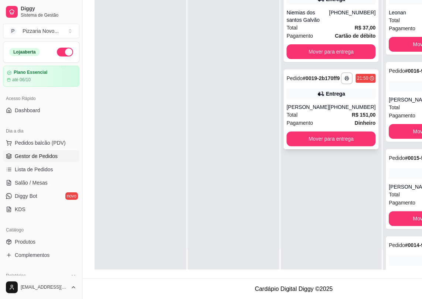
drag, startPoint x: 176, startPoint y: 44, endPoint x: 305, endPoint y: 107, distance: 144.0
click at [194, 48] on div "**********" at bounding box center [293, 119] width 398 height 299
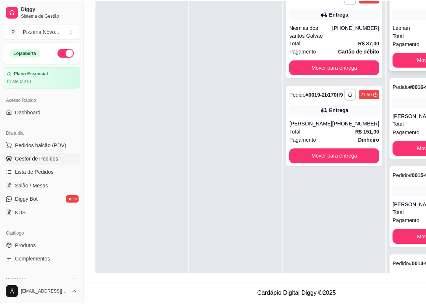
scroll to position [0, 0]
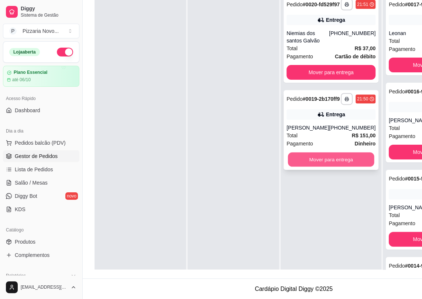
click at [310, 166] on button "Mover para entrega" at bounding box center [331, 159] width 86 height 14
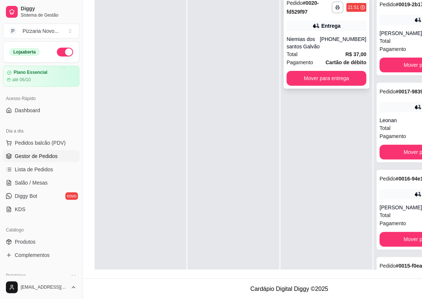
click at [319, 55] on div "Total R$ 37,00" at bounding box center [326, 54] width 80 height 8
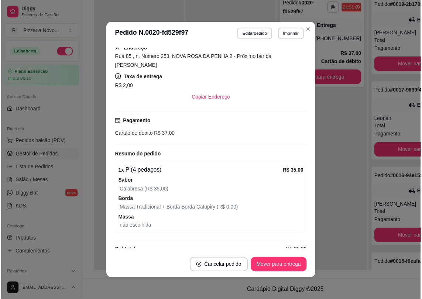
scroll to position [174, 0]
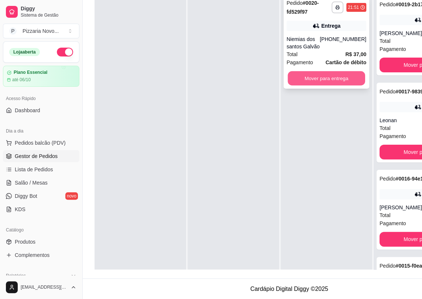
click at [347, 77] on button "Mover para entrega" at bounding box center [325, 78] width 77 height 14
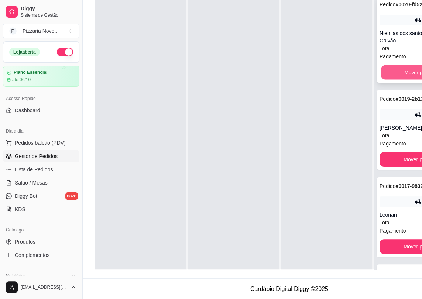
click at [398, 76] on button "Mover para finalizado" at bounding box center [428, 72] width 95 height 14
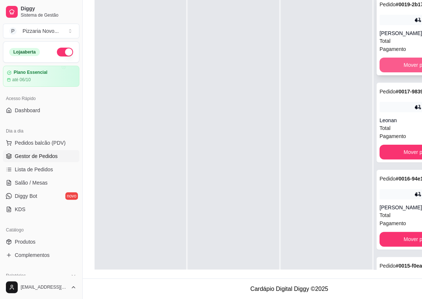
click at [398, 70] on button "Mover para finalizado" at bounding box center [428, 65] width 98 height 15
click at [398, 70] on button "Mover para finalizado" at bounding box center [428, 65] width 95 height 14
click at [399, 72] on button "Mover para finalizado" at bounding box center [428, 65] width 98 height 15
click at [399, 72] on button "Mover para finalizado" at bounding box center [428, 65] width 95 height 14
click at [399, 72] on button "Mover para finalizado" at bounding box center [428, 65] width 98 height 15
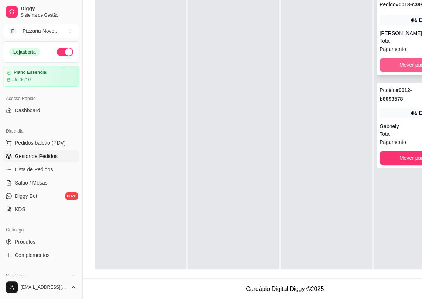
click at [399, 72] on button "Mover para finalizado" at bounding box center [423, 65] width 89 height 15
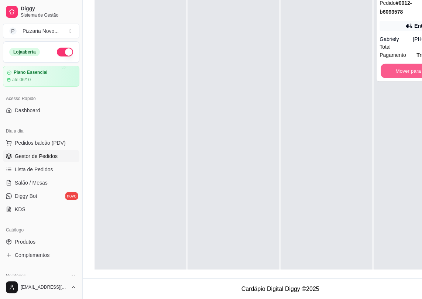
click at [399, 72] on button "Mover para finalizado" at bounding box center [418, 71] width 77 height 14
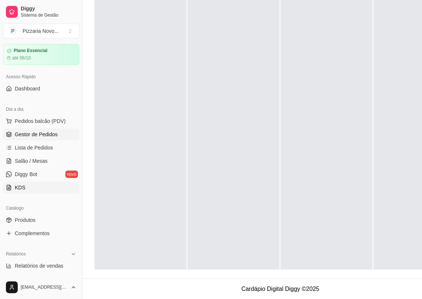
scroll to position [67, 0]
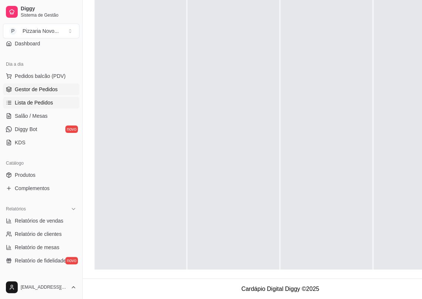
click at [45, 105] on span "Lista de Pedidos" at bounding box center [34, 102] width 38 height 7
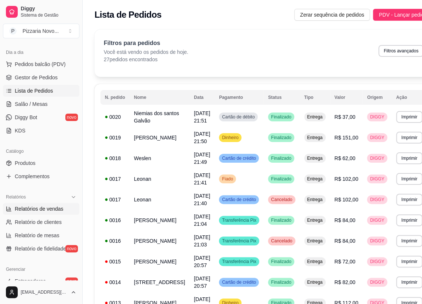
scroll to position [100, 0]
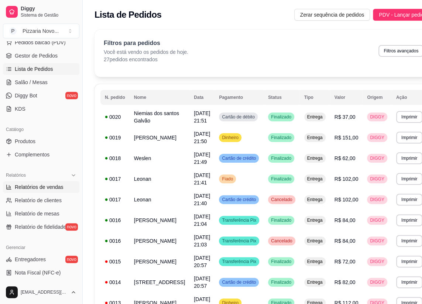
drag, startPoint x: 51, startPoint y: 188, endPoint x: 53, endPoint y: 184, distance: 4.2
click at [51, 188] on span "Relatórios de vendas" at bounding box center [39, 186] width 49 height 7
select select "ALL"
select select "0"
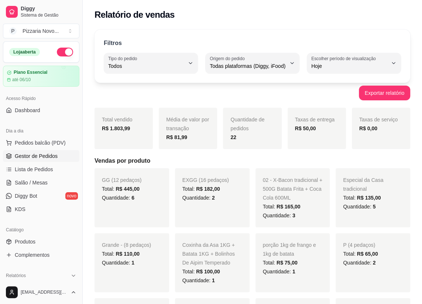
click at [35, 157] on span "Gestor de Pedidos" at bounding box center [36, 155] width 43 height 7
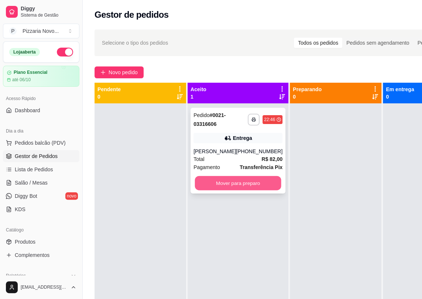
click at [247, 182] on button "Mover para preparo" at bounding box center [238, 183] width 86 height 14
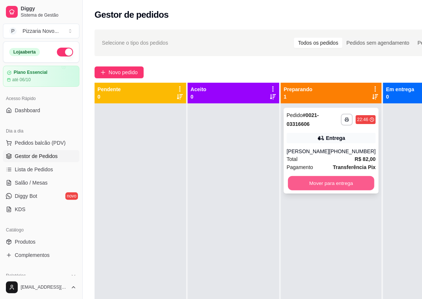
click at [304, 184] on button "Mover para entrega" at bounding box center [331, 183] width 86 height 14
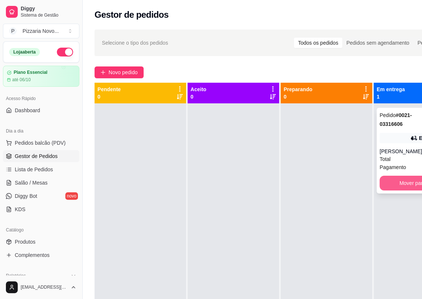
click at [399, 187] on button "Mover para finalizado" at bounding box center [423, 183] width 89 height 15
click at [24, 167] on span "Lista de Pedidos" at bounding box center [34, 169] width 38 height 7
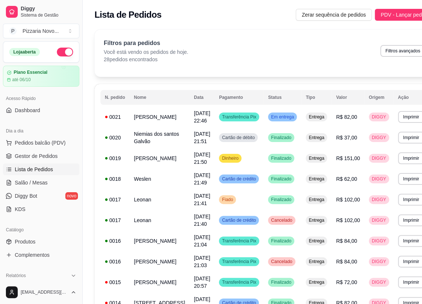
drag, startPoint x: 144, startPoint y: 255, endPoint x: 262, endPoint y: 35, distance: 249.5
click at [262, 35] on div "Filtros para pedidos Você está vendo os pedidos de hoje. 28 pedidos encontrados…" at bounding box center [264, 53] width 340 height 47
click at [49, 151] on link "Gestor de Pedidos" at bounding box center [41, 156] width 76 height 12
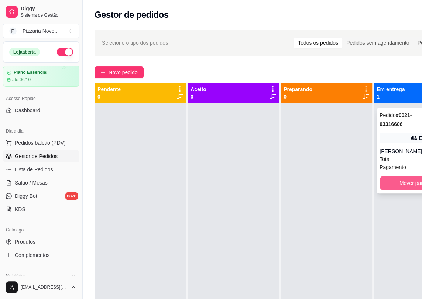
click at [400, 183] on button "Mover para finalizado" at bounding box center [423, 183] width 89 height 15
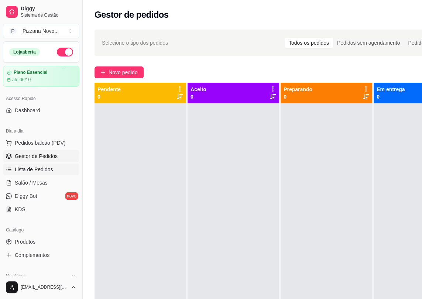
click at [7, 169] on icon at bounding box center [9, 169] width 6 height 6
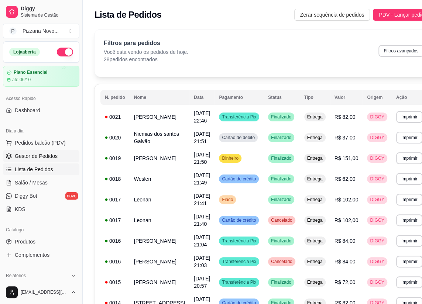
click at [60, 158] on link "Gestor de Pedidos" at bounding box center [41, 156] width 76 height 12
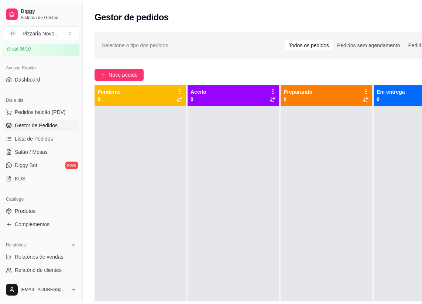
scroll to position [33, 0]
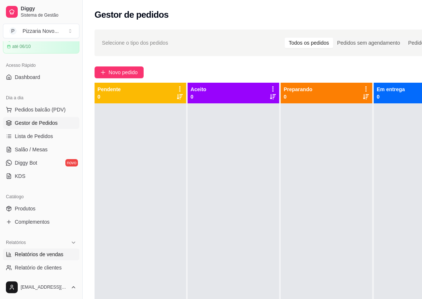
click at [49, 256] on span "Relatórios de vendas" at bounding box center [39, 253] width 49 height 7
select select "ALL"
select select "0"
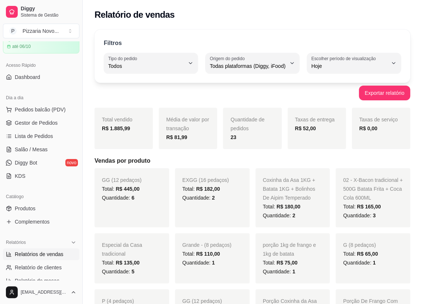
click at [230, 45] on div "Filtros" at bounding box center [252, 44] width 297 height 10
click at [75, 45] on div "Loja aberta Plano Essencial até 06/10" at bounding box center [41, 30] width 82 height 45
drag, startPoint x: 80, startPoint y: 69, endPoint x: 120, endPoint y: 39, distance: 49.6
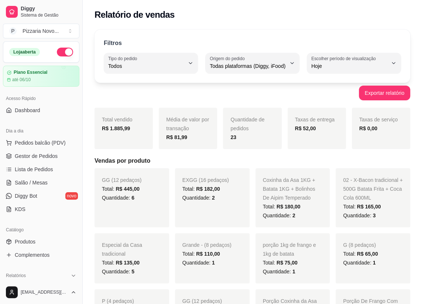
click at [57, 52] on button "button" at bounding box center [65, 52] width 16 height 9
